Goal: Task Accomplishment & Management: Manage account settings

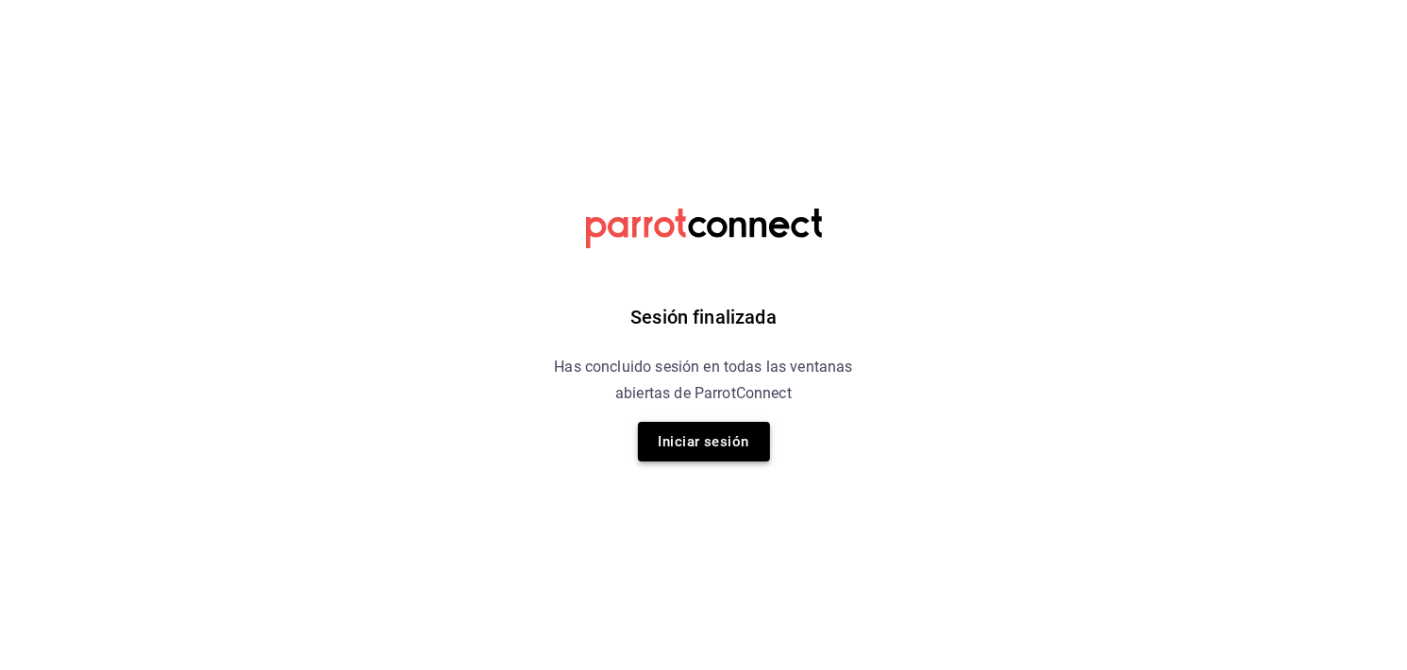
click at [700, 425] on button "Iniciar sesión" at bounding box center [704, 442] width 132 height 40
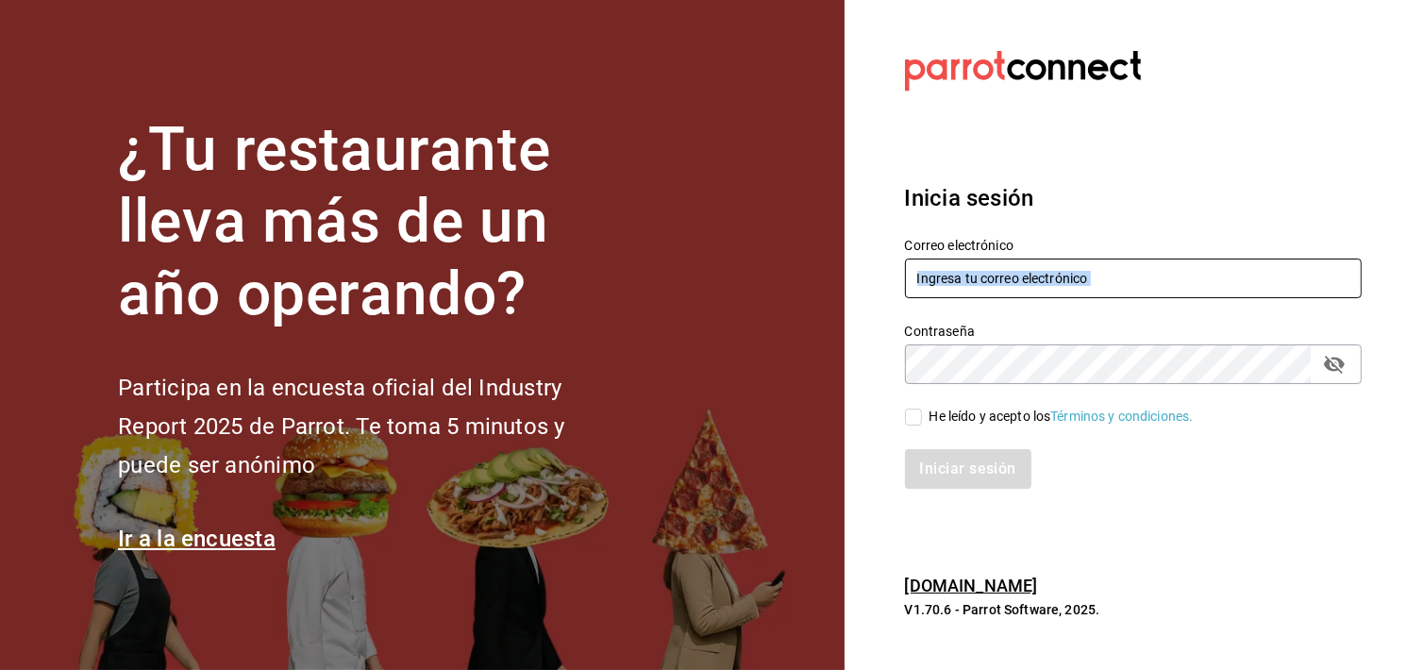
drag, startPoint x: 955, startPoint y: 301, endPoint x: 969, endPoint y: 289, distance: 18.7
click at [969, 289] on div "Correo electrónico Contraseña Contraseña He leído y acepto los Términos y condi…" at bounding box center [1121, 352] width 479 height 275
click at [969, 289] on input "text" at bounding box center [1133, 278] width 457 height 40
type input "bocade@sierra.com"
click at [1338, 353] on icon "passwordField" at bounding box center [1334, 364] width 23 height 23
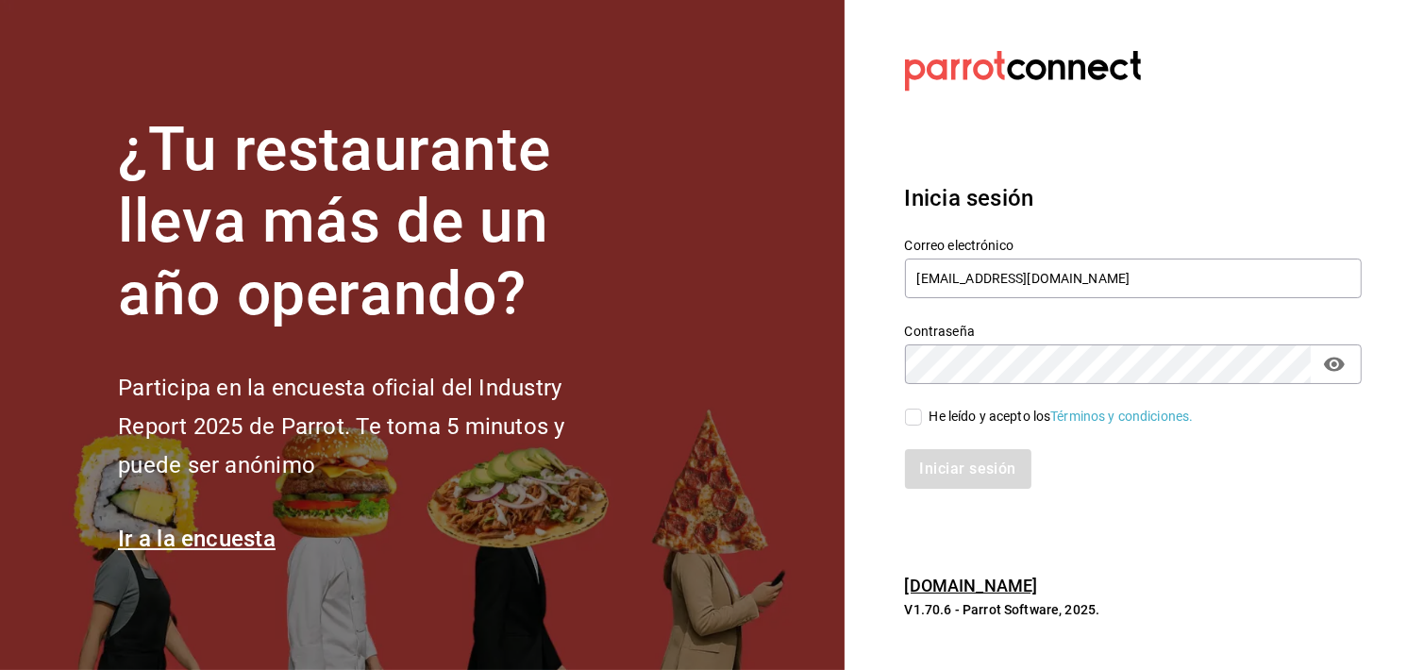
click at [935, 409] on div "He leído y acepto los Términos y condiciones." at bounding box center [1061, 417] width 264 height 20
click at [922, 409] on input "He leído y acepto los Términos y condiciones." at bounding box center [913, 416] width 17 height 17
checkbox input "true"
click at [942, 458] on button "Iniciar sesión" at bounding box center [969, 469] width 128 height 40
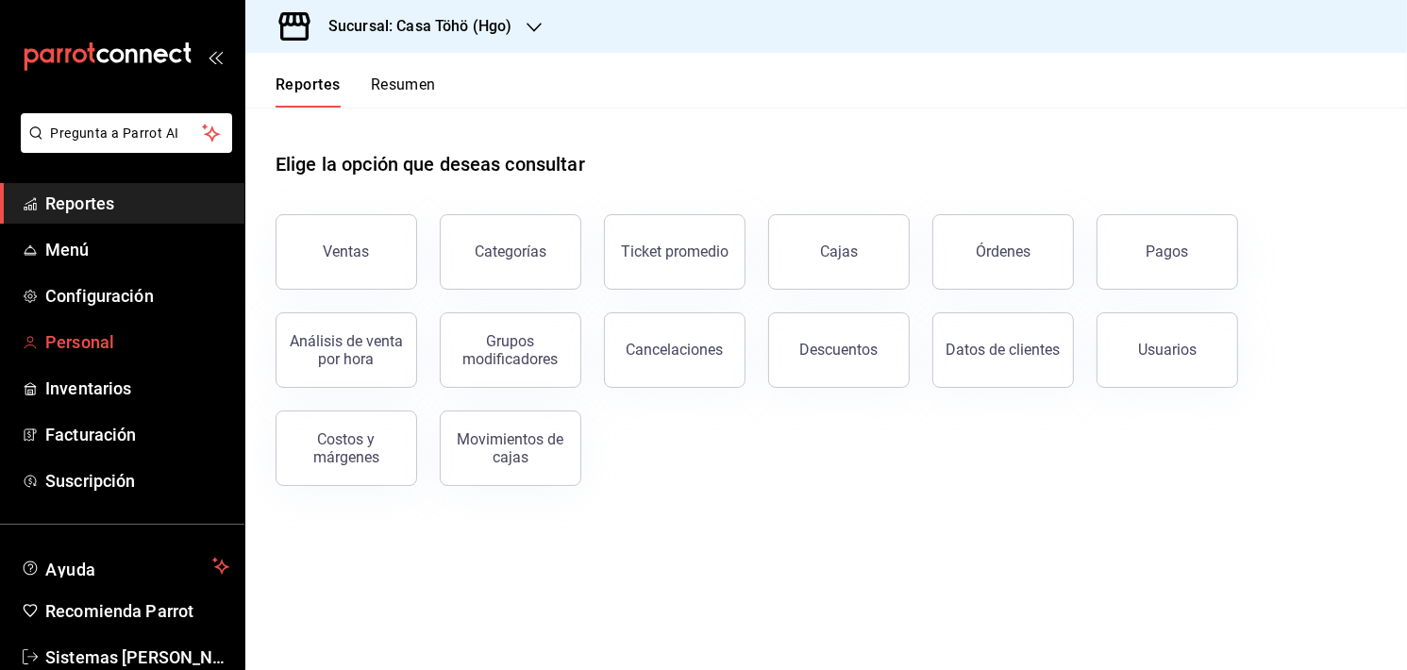
click at [69, 332] on span "Personal" at bounding box center [137, 341] width 184 height 25
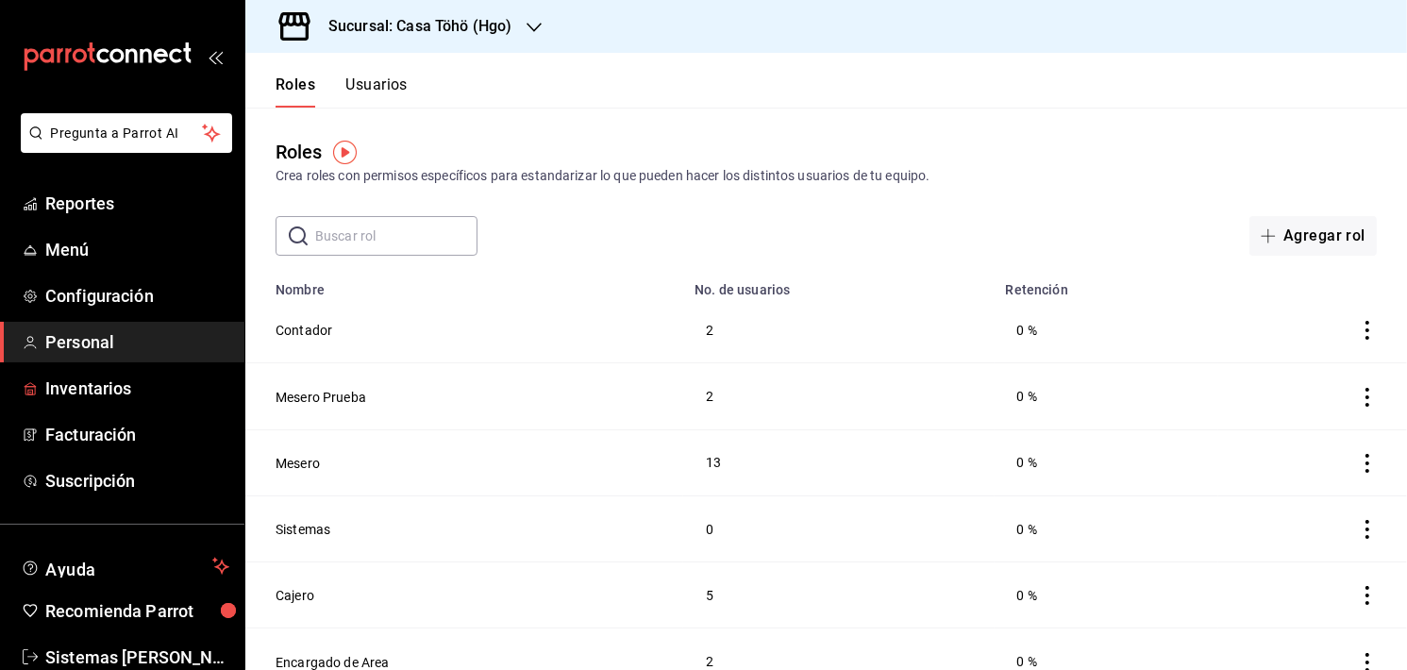
click at [914, 174] on div "Crea roles con permisos específicos para estandarizar lo que pueden hacer los d…" at bounding box center [825, 176] width 1101 height 20
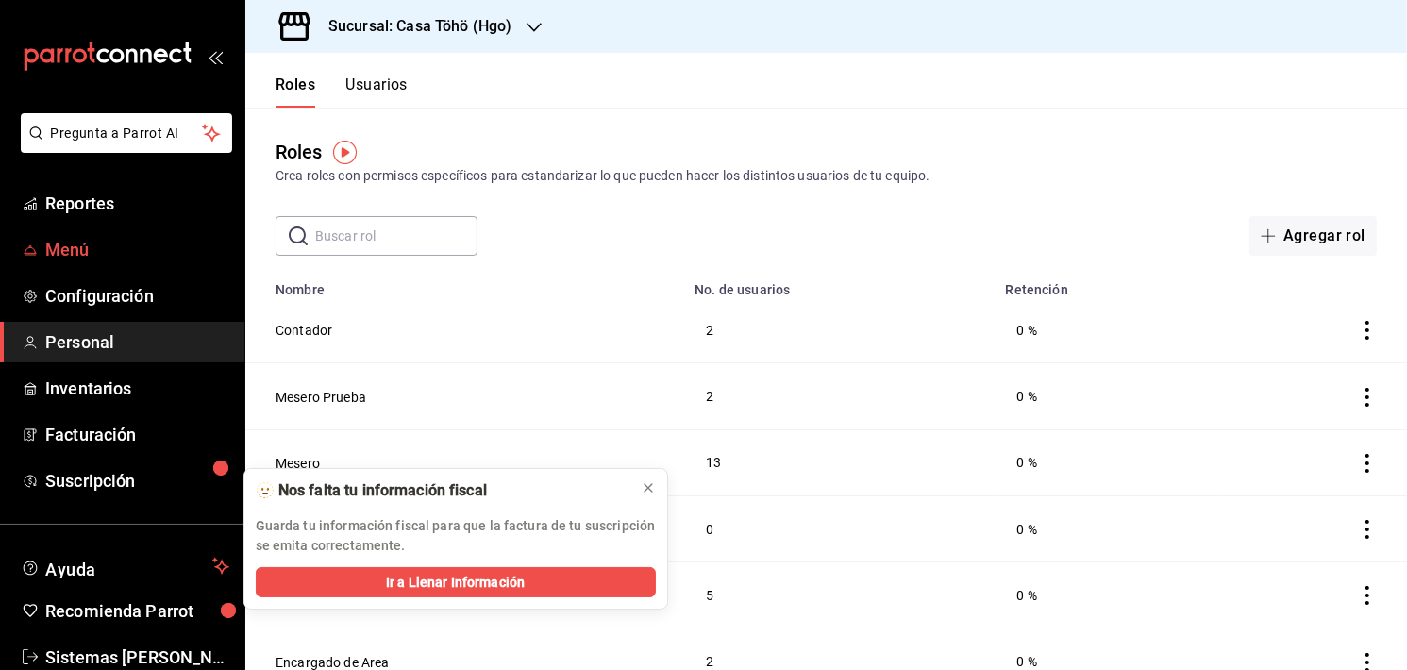
click at [68, 260] on span "Menú" at bounding box center [137, 249] width 184 height 25
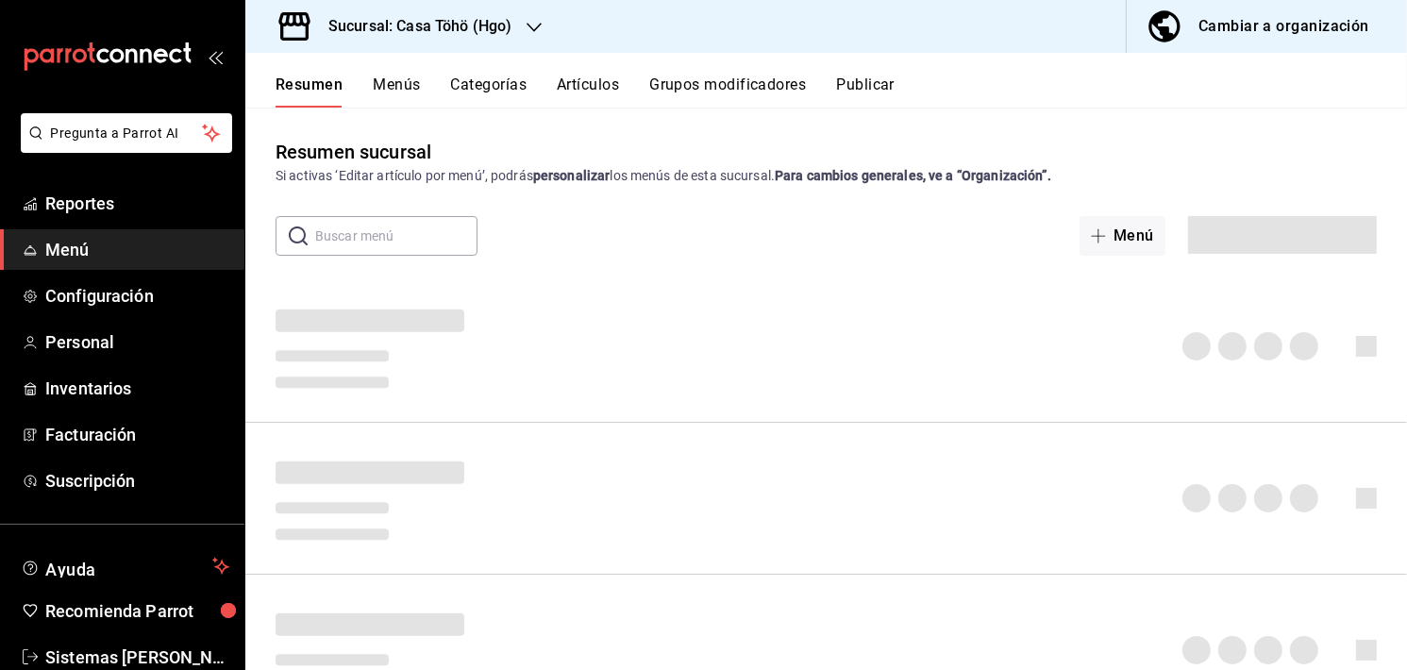
click at [603, 90] on button "Artículos" at bounding box center [588, 91] width 62 height 32
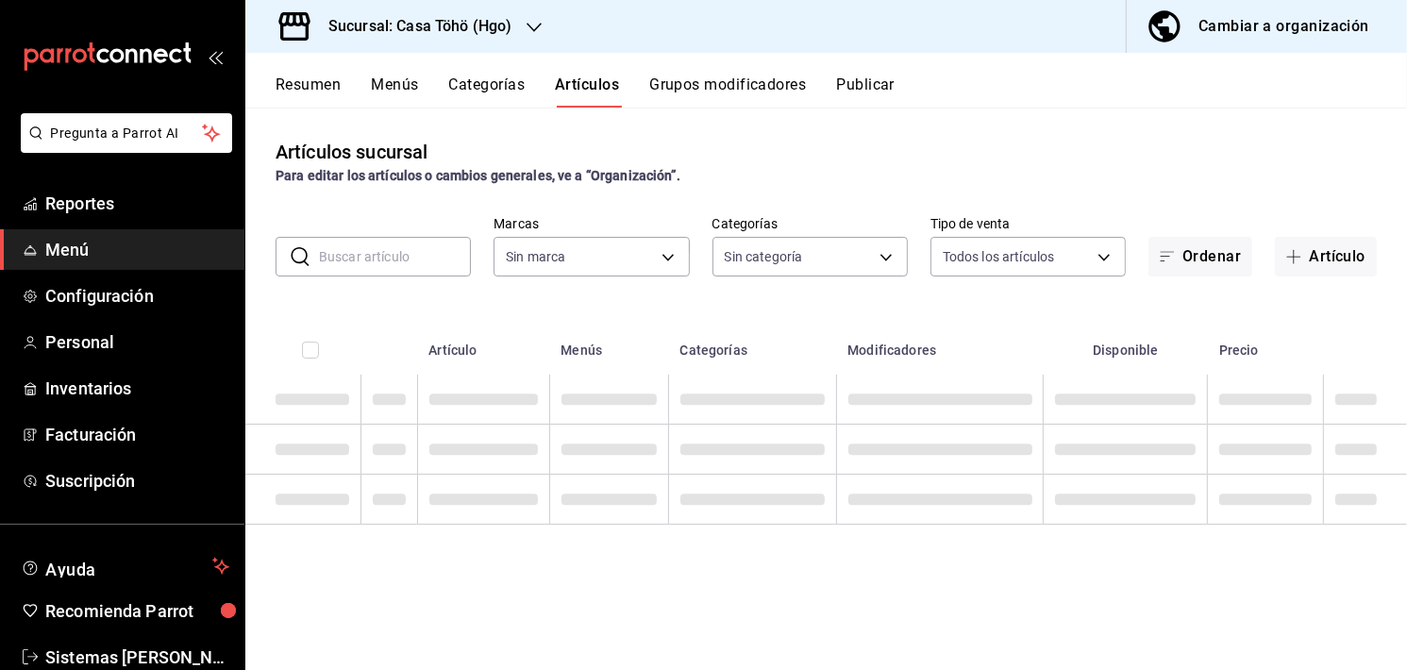
type input "3863094e-80de-4485-9a79-27000a153f73"
drag, startPoint x: 471, startPoint y: 245, endPoint x: 414, endPoint y: 242, distance: 56.7
click at [414, 242] on input "text" at bounding box center [395, 257] width 152 height 38
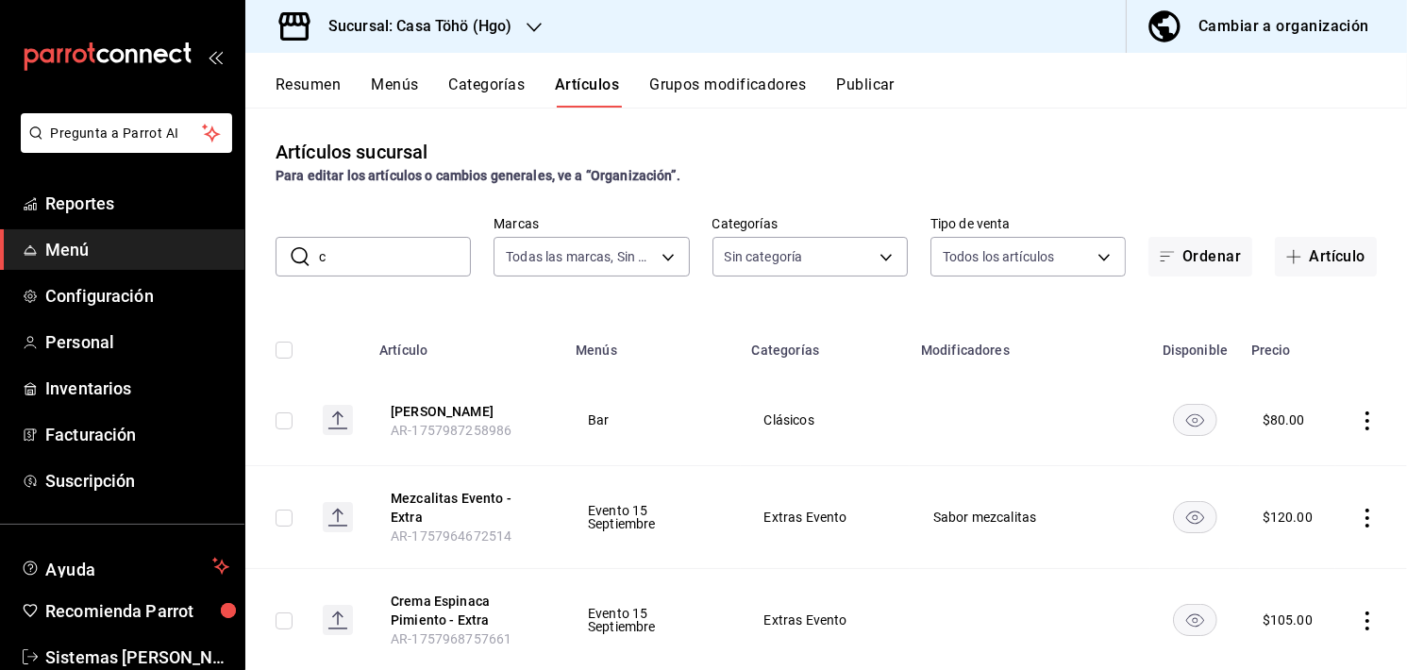
type input "ch"
type input "f55d2509-e018-40c6-ba97-2e2a1e1b2f2b,ac434a00-406e-4a06-846b-b966a8316a97,36c98…"
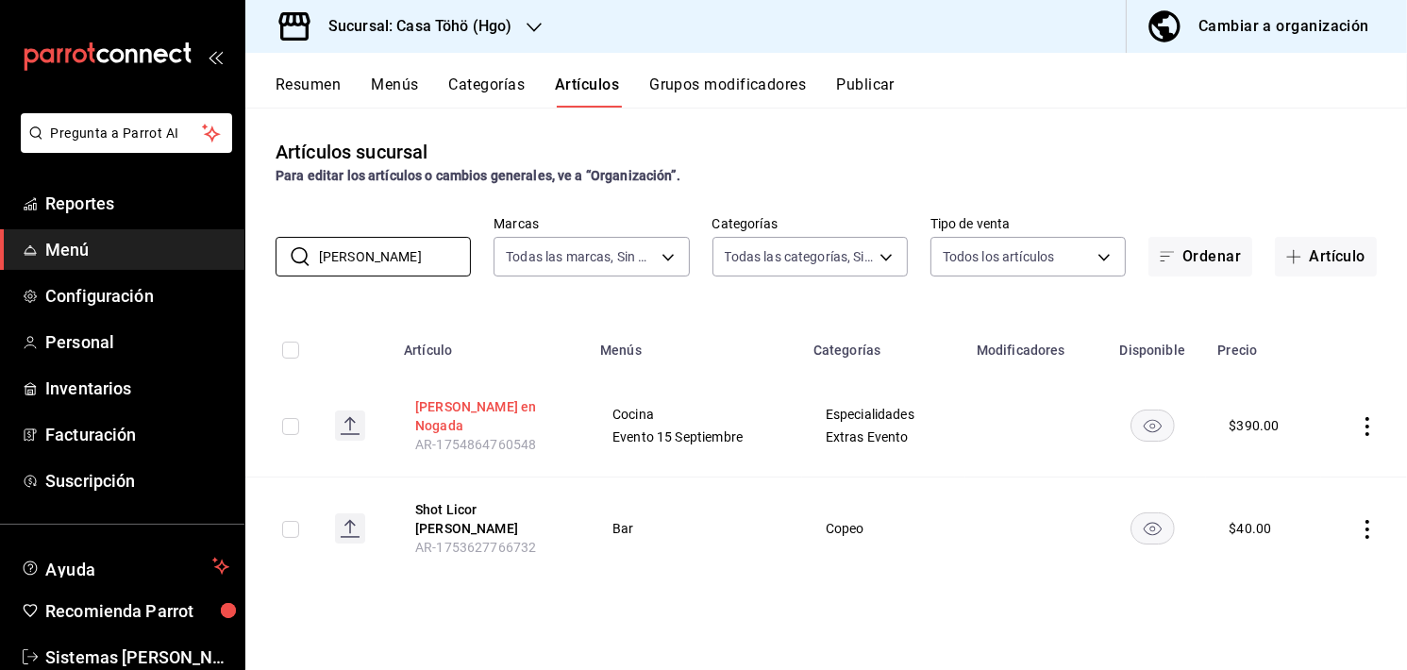
type input "[PERSON_NAME]"
click at [436, 406] on button "[PERSON_NAME] en Nogada" at bounding box center [490, 416] width 151 height 38
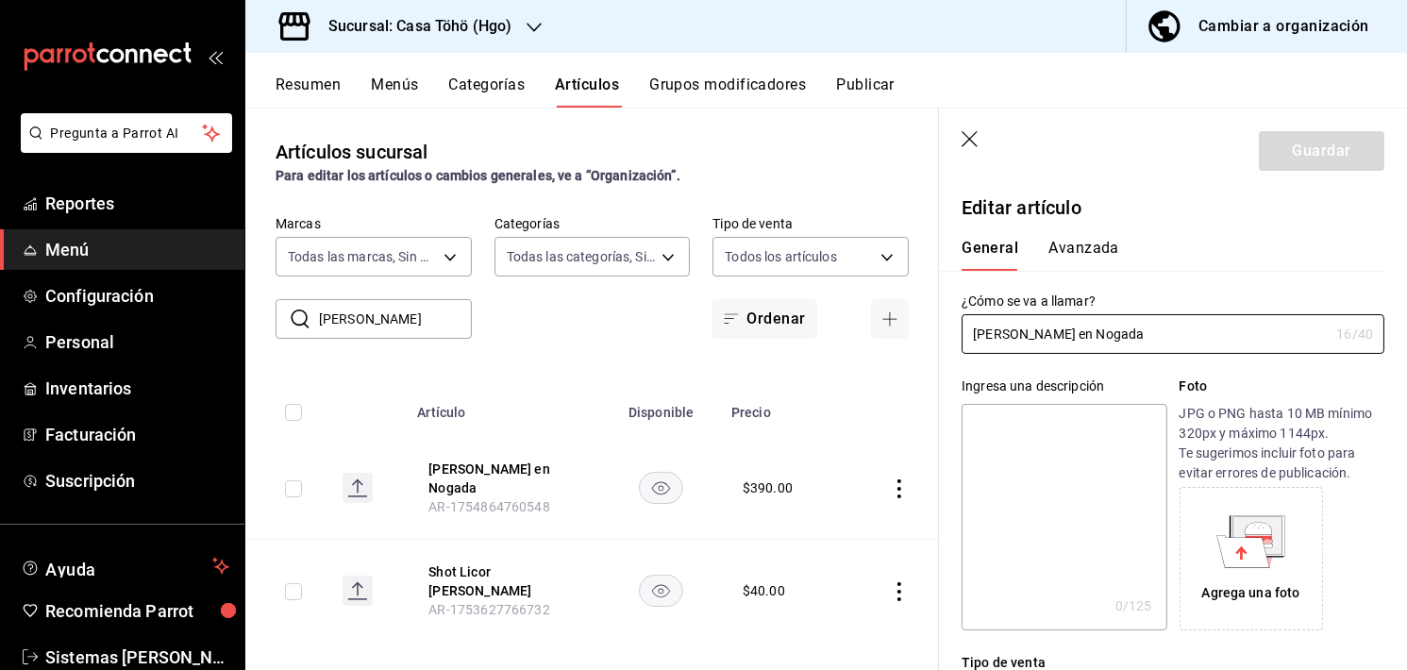
type input "$390.00"
radio input "false"
radio input "true"
click at [968, 133] on icon "button" at bounding box center [970, 140] width 19 height 19
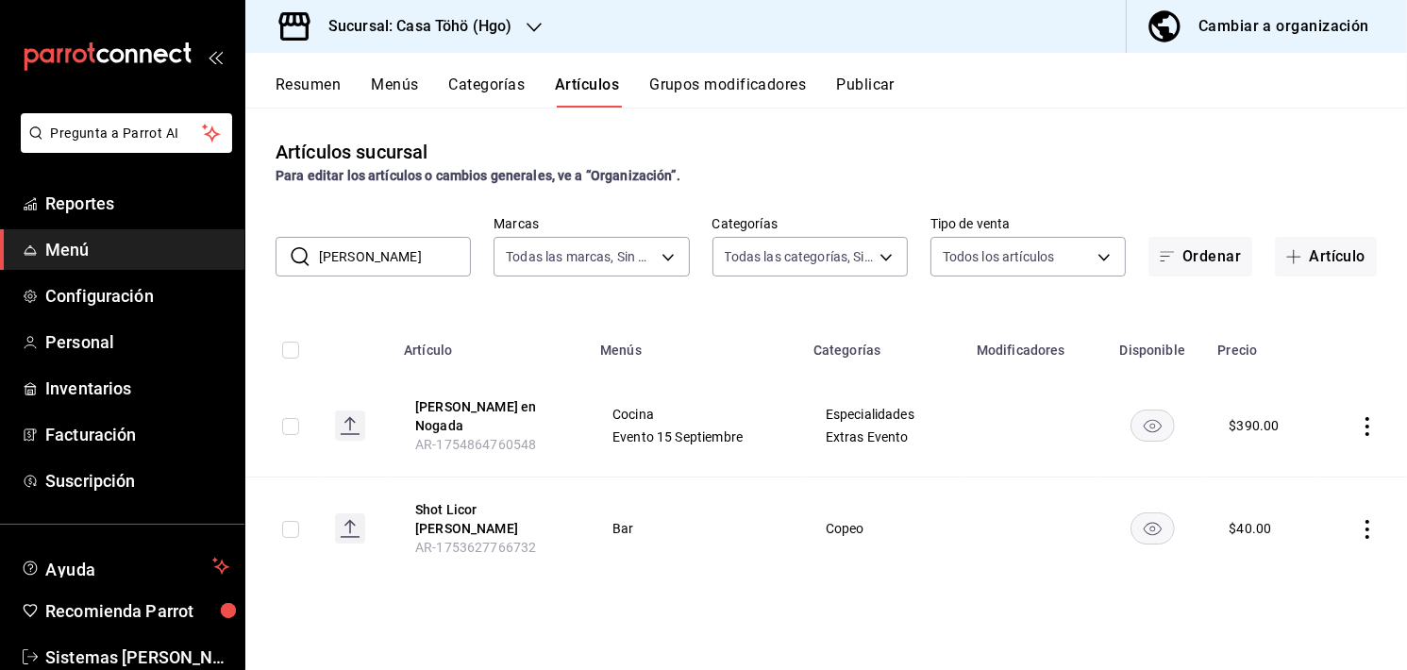
click at [364, 258] on input "[PERSON_NAME]" at bounding box center [395, 257] width 152 height 38
type input "[GEOGRAPHIC_DATA]"
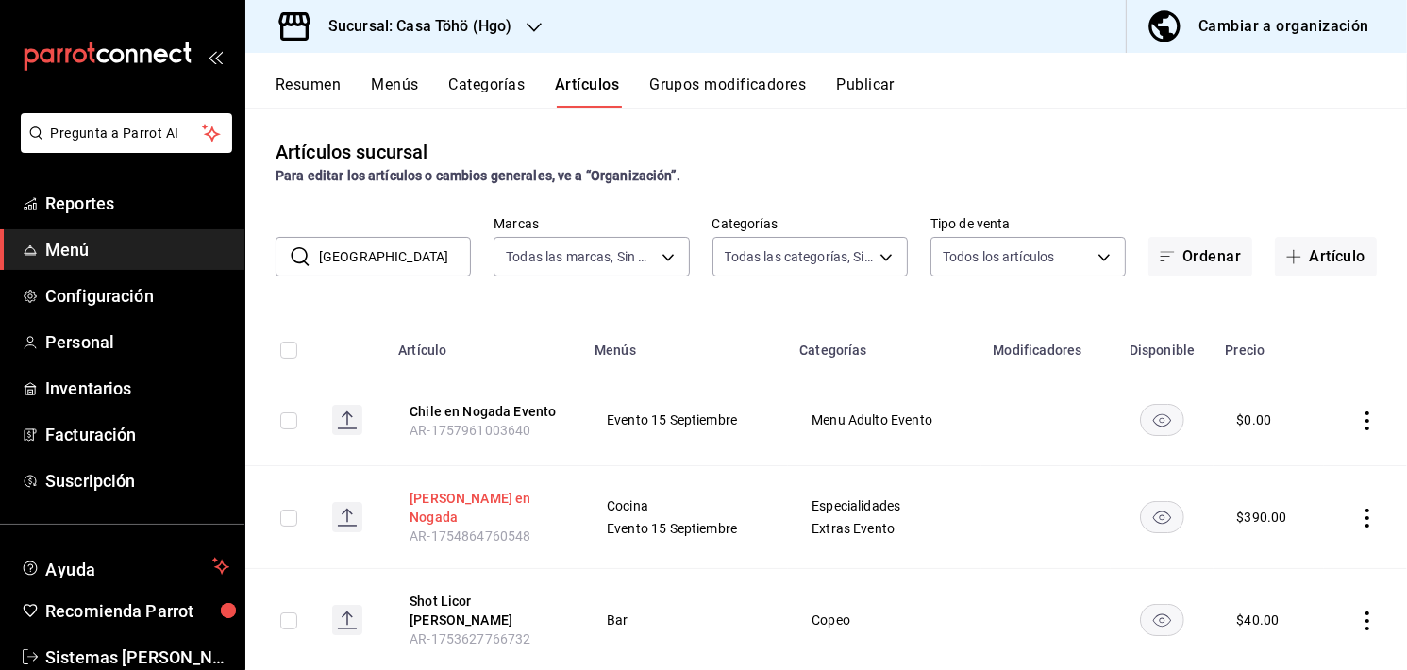
click at [449, 503] on button "[PERSON_NAME] en Nogada" at bounding box center [484, 508] width 151 height 38
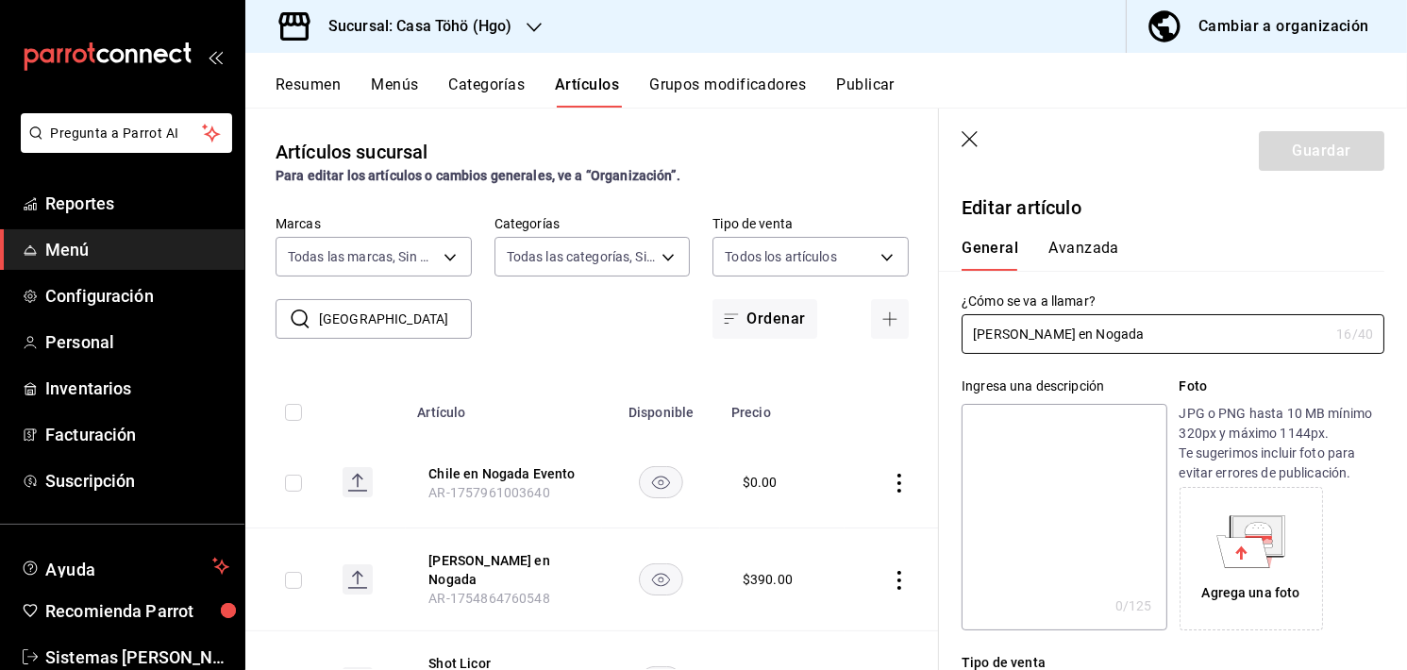
type input "$390.00"
radio input "false"
radio input "true"
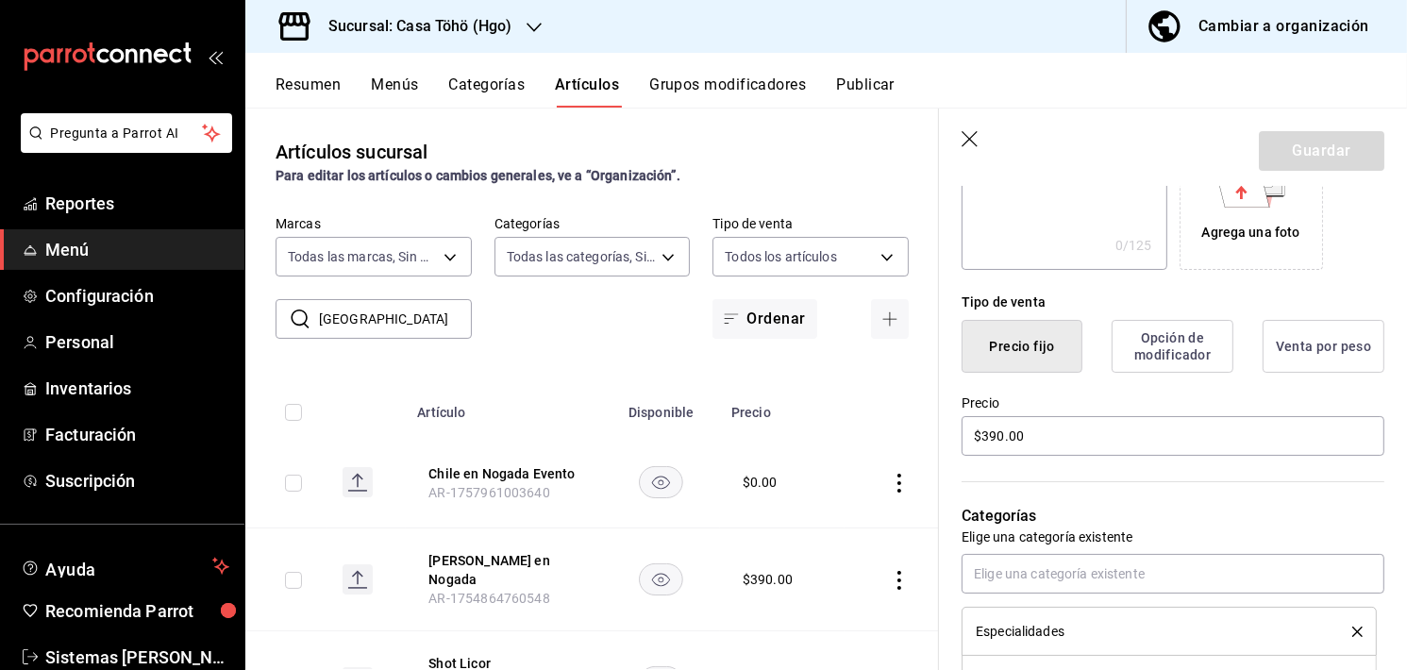
scroll to position [361, 0]
click at [1028, 435] on input "$390.00" at bounding box center [1172, 435] width 423 height 40
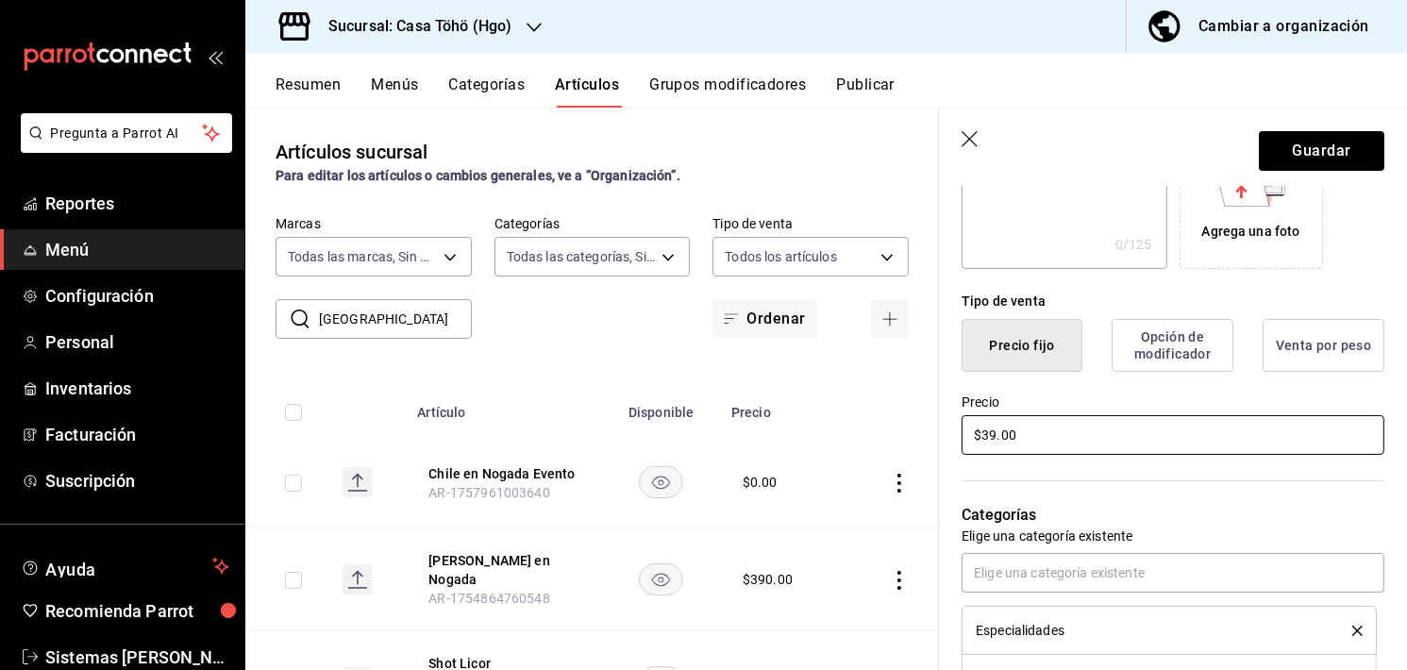
type input "$3.00"
type input "$250.00"
click at [1293, 145] on button "Guardar" at bounding box center [1321, 151] width 125 height 40
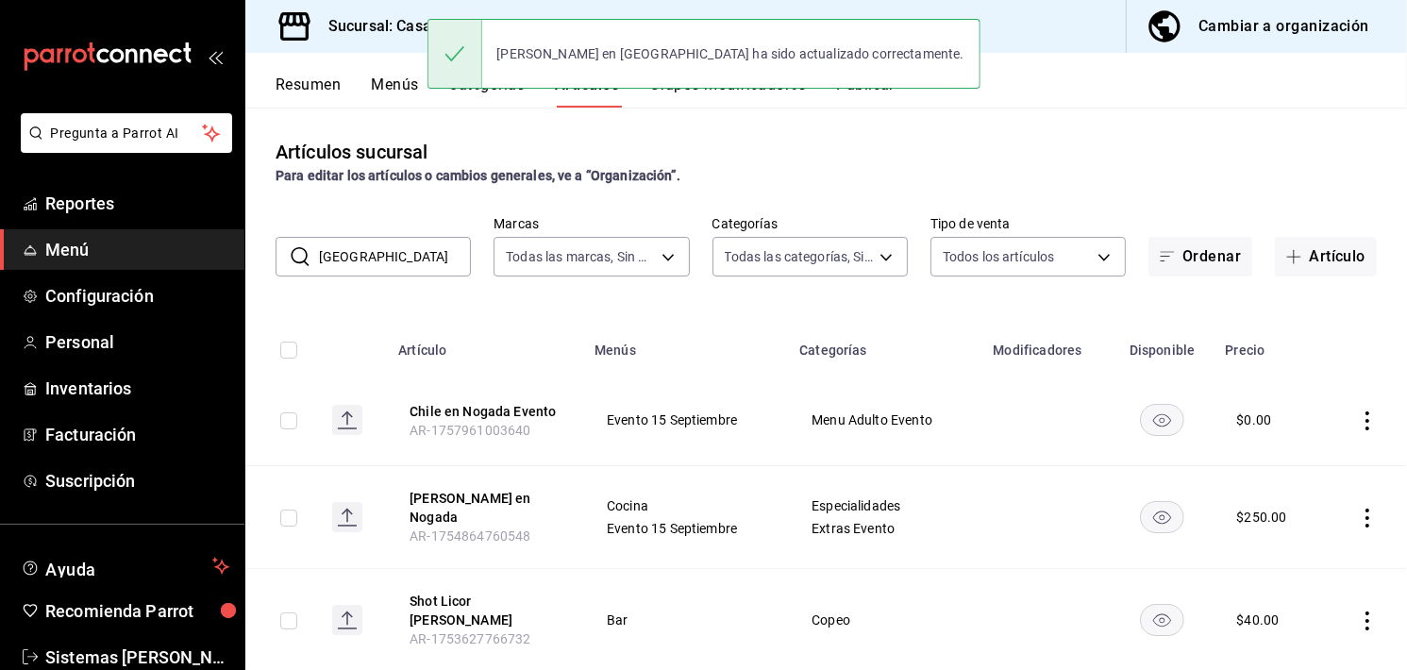
click at [1070, 191] on div "Artículos sucursal Para editar los artículos o cambios generales, ve a “Organiz…" at bounding box center [825, 388] width 1161 height 561
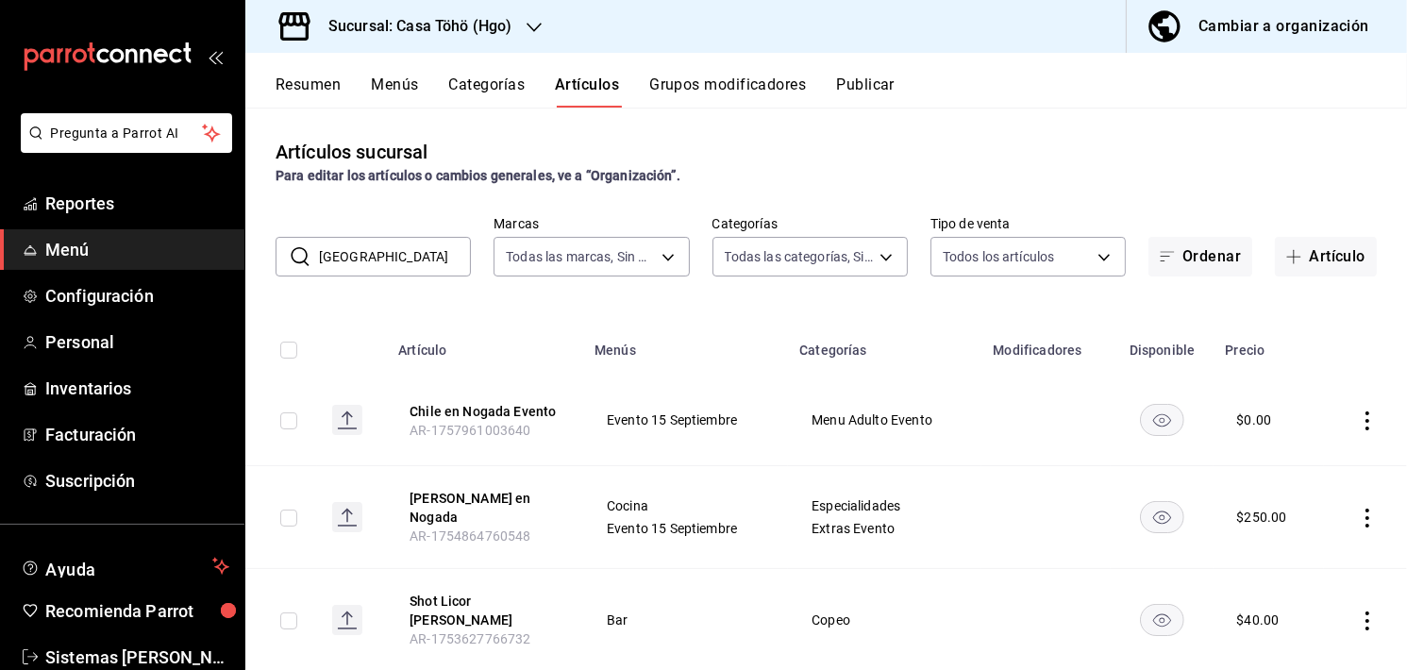
click at [398, 75] on button "Menús" at bounding box center [394, 91] width 47 height 32
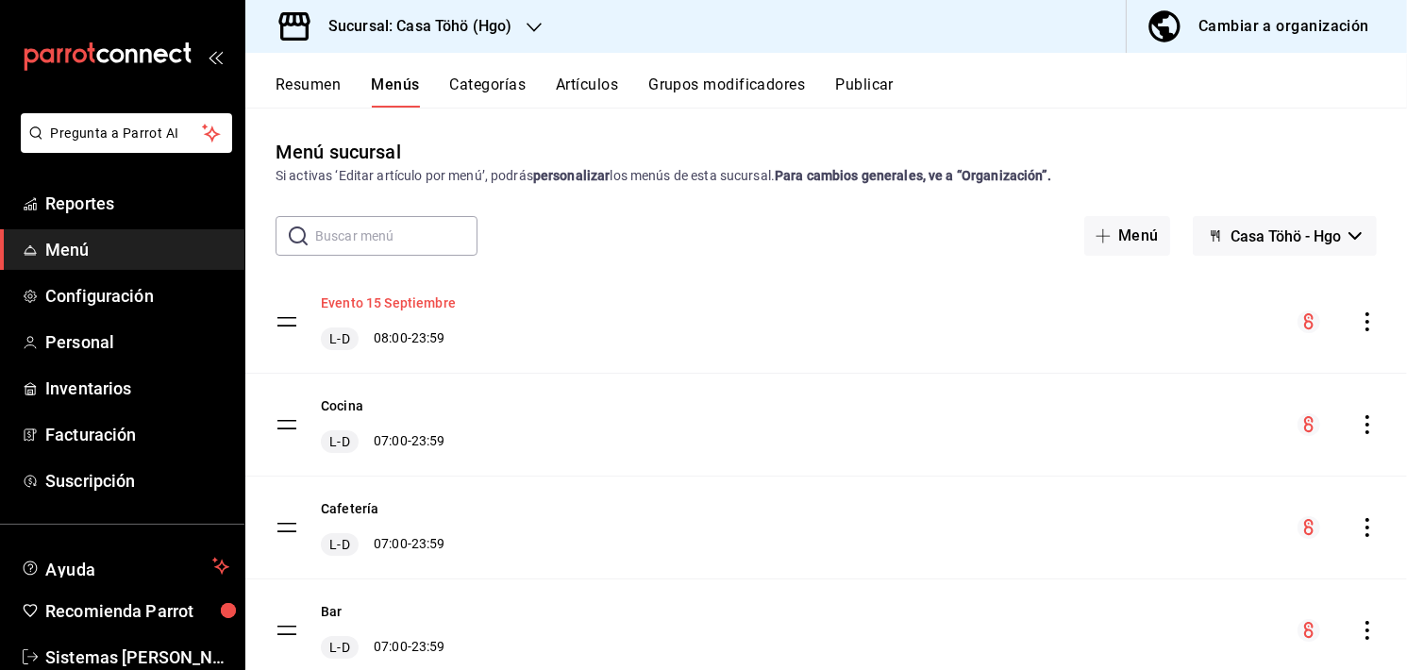
click at [441, 310] on button "Evento 15 Septiembre" at bounding box center [388, 302] width 135 height 19
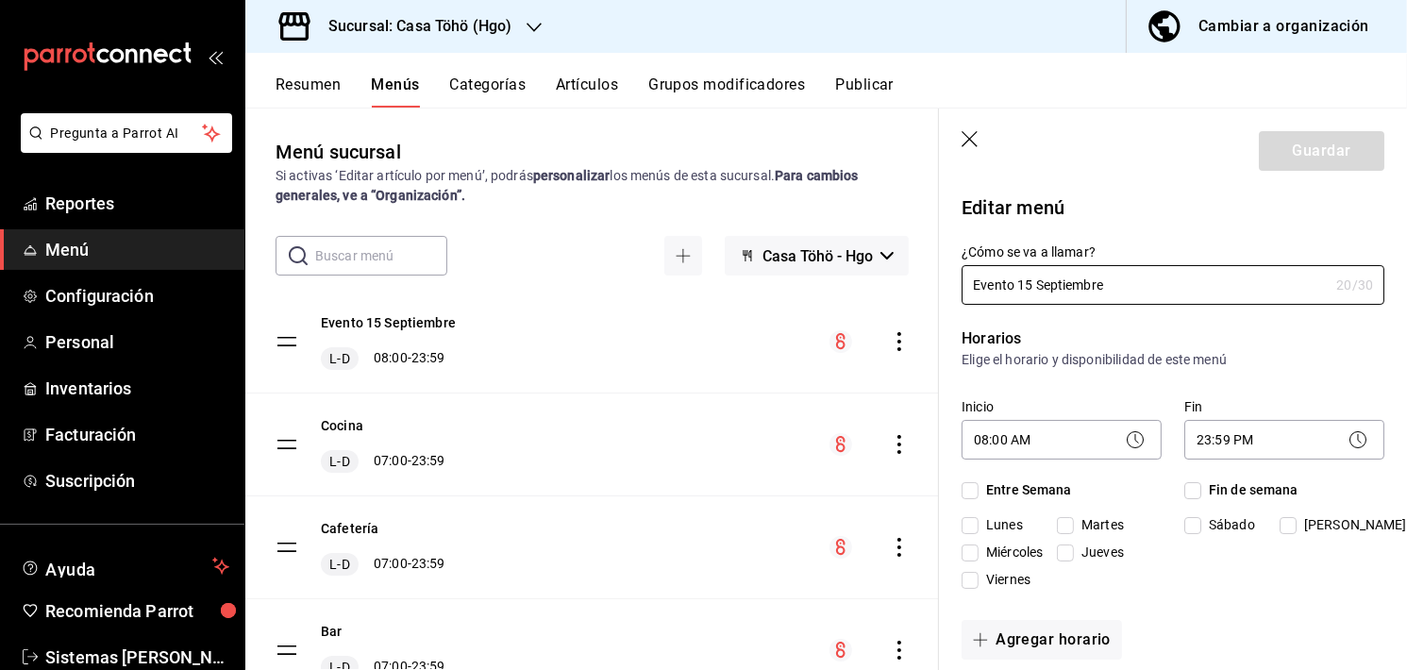
checkbox input "true"
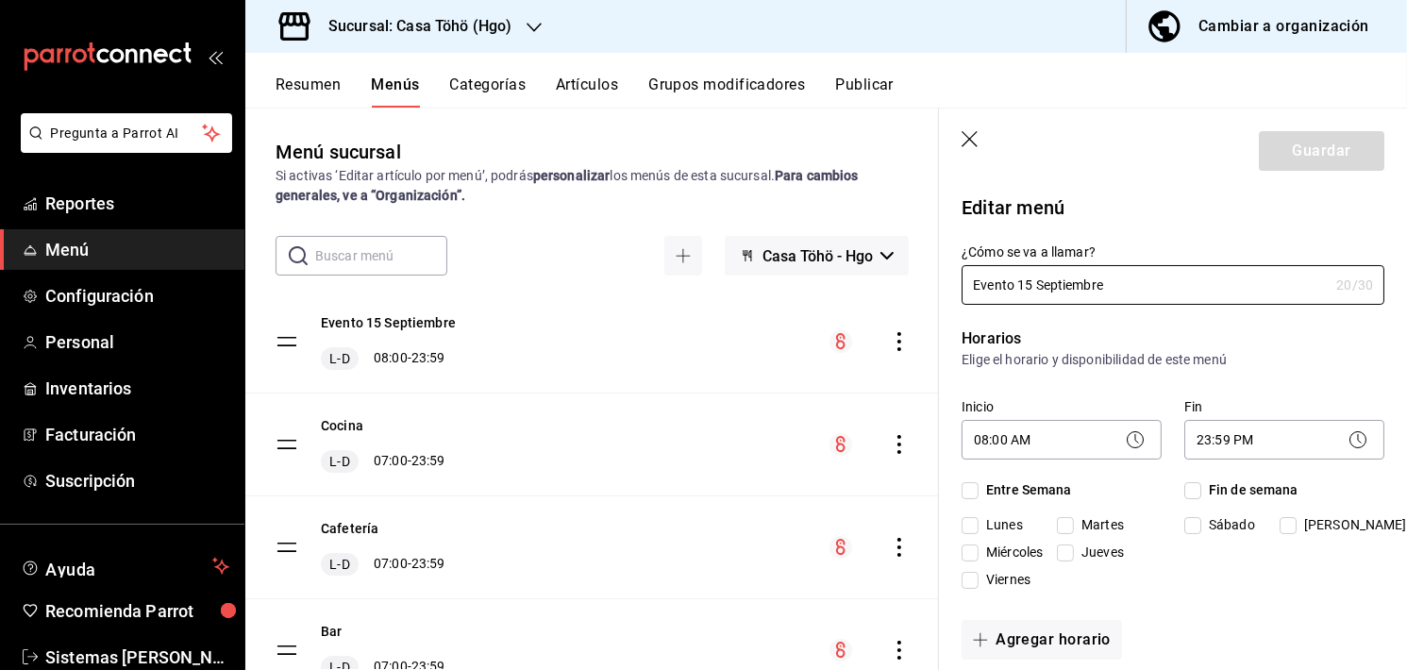
checkbox input "true"
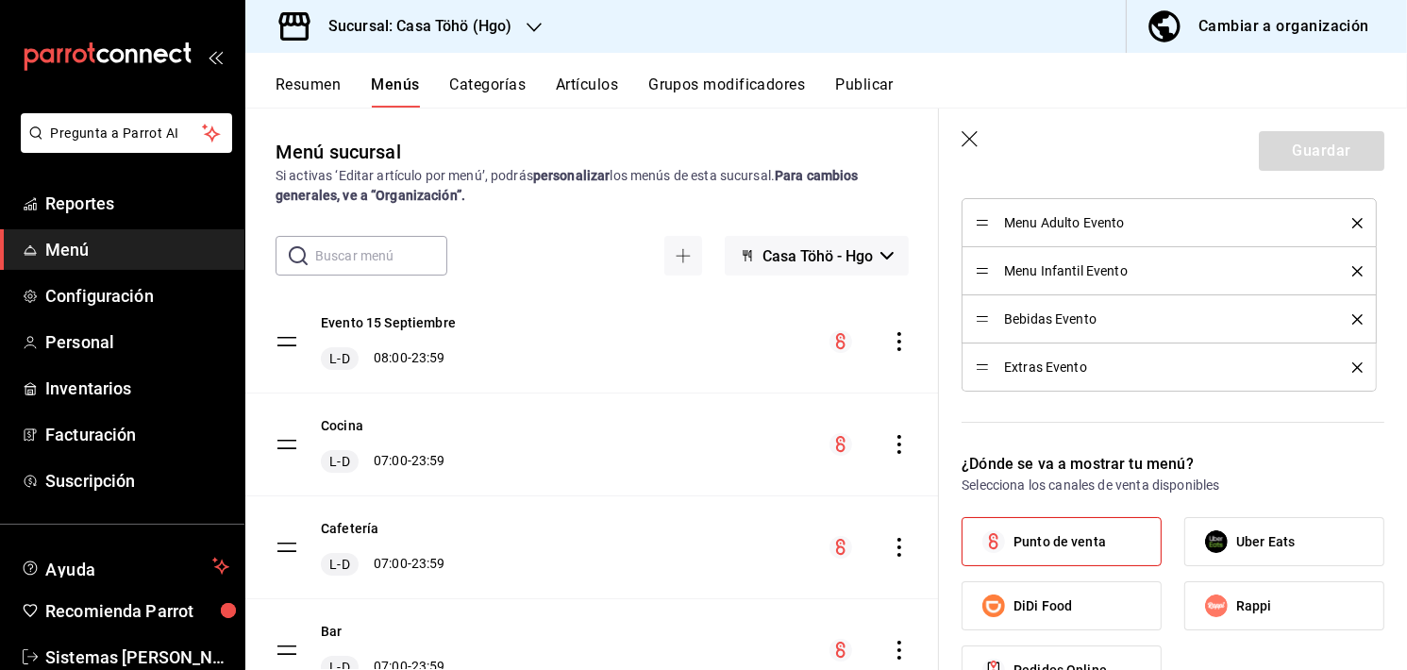
scroll to position [619, 0]
click at [1069, 537] on span "Punto de venta" at bounding box center [1059, 540] width 92 height 20
click at [1013, 537] on input "Punto de venta" at bounding box center [994, 540] width 40 height 40
checkbox input "false"
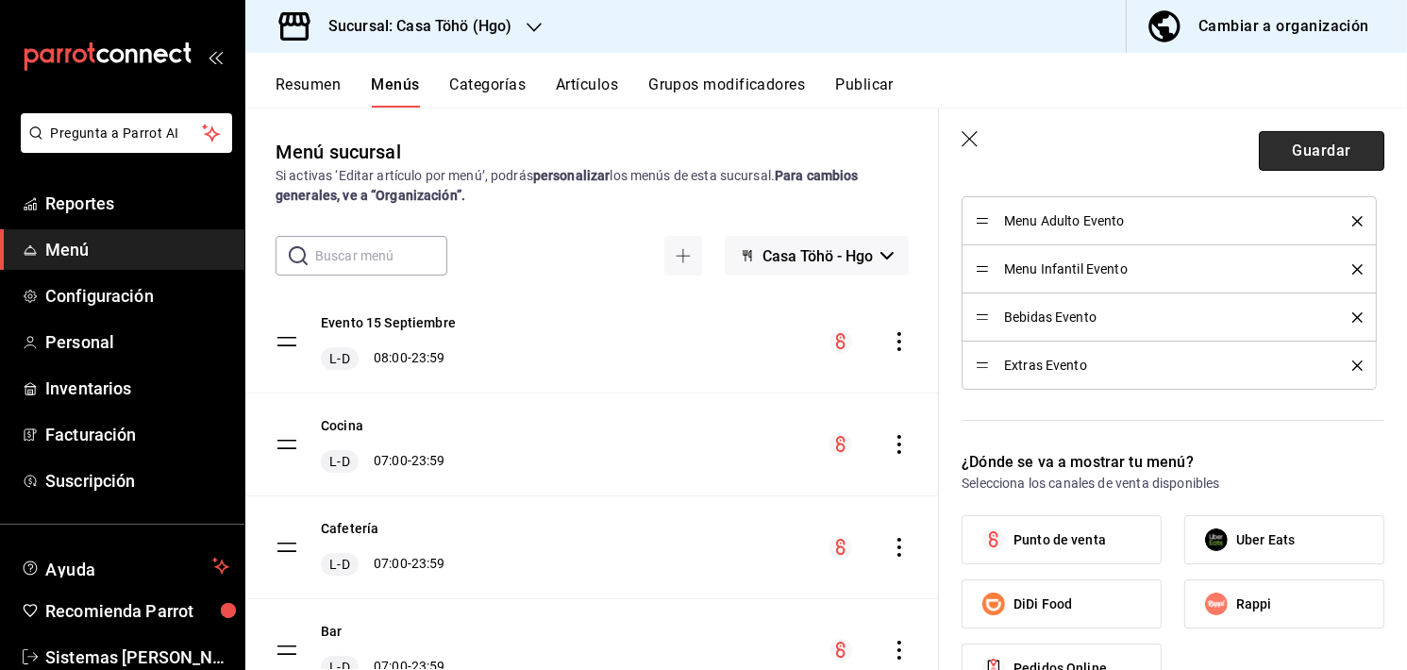
click at [1274, 152] on button "Guardar" at bounding box center [1321, 151] width 125 height 40
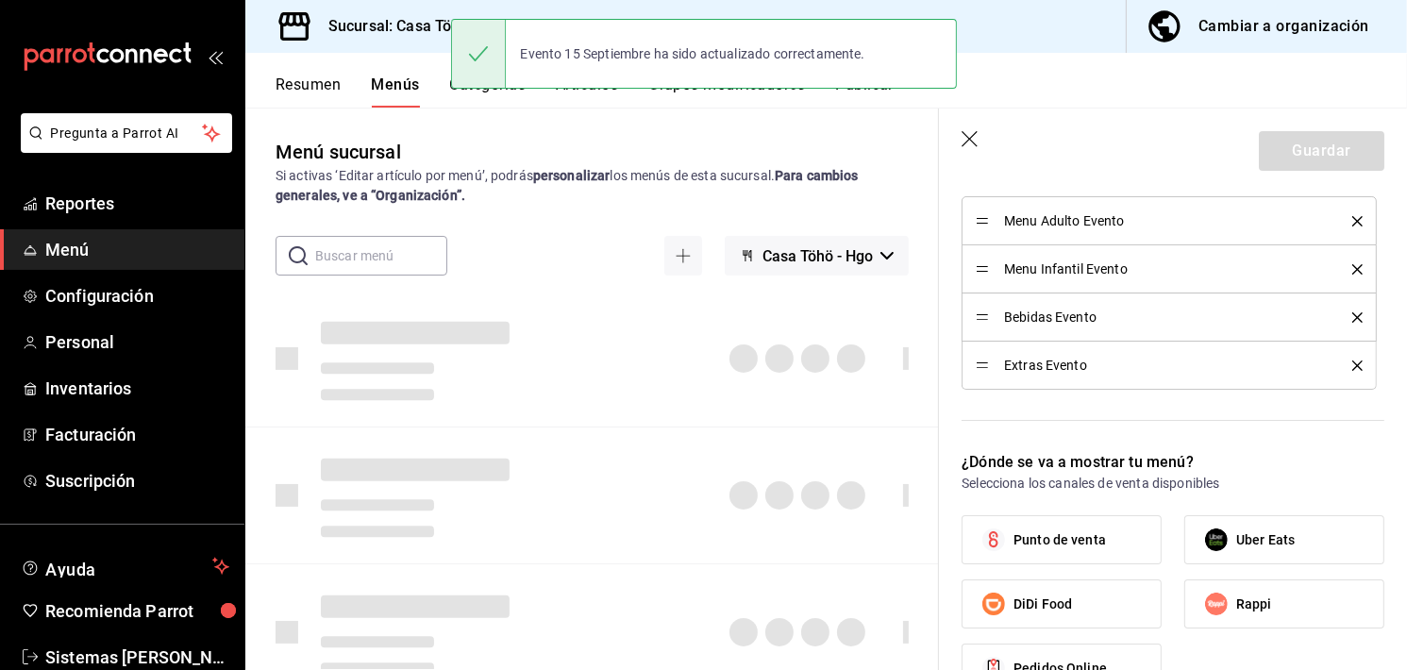
type input "1758148329507"
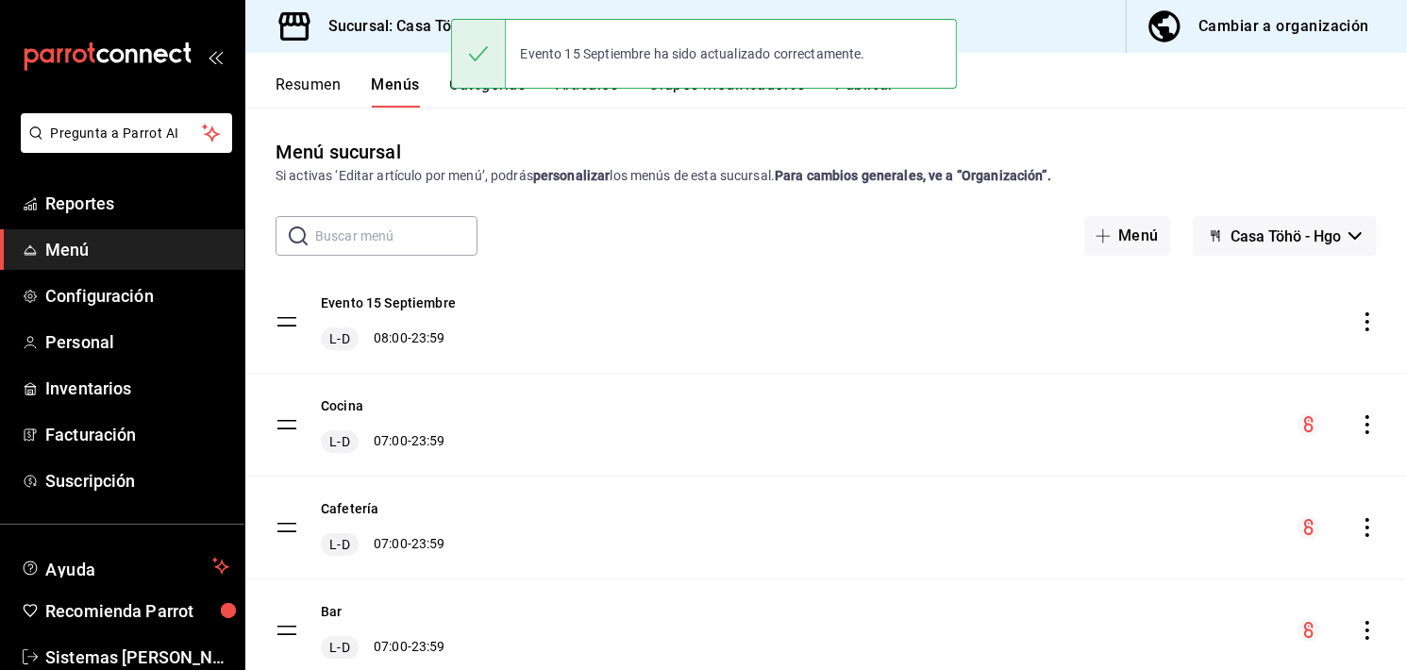
click at [880, 399] on div "Cocina [PERSON_NAME] 07:00 - 23:59" at bounding box center [825, 425] width 1161 height 102
